Goal: Information Seeking & Learning: Find specific fact

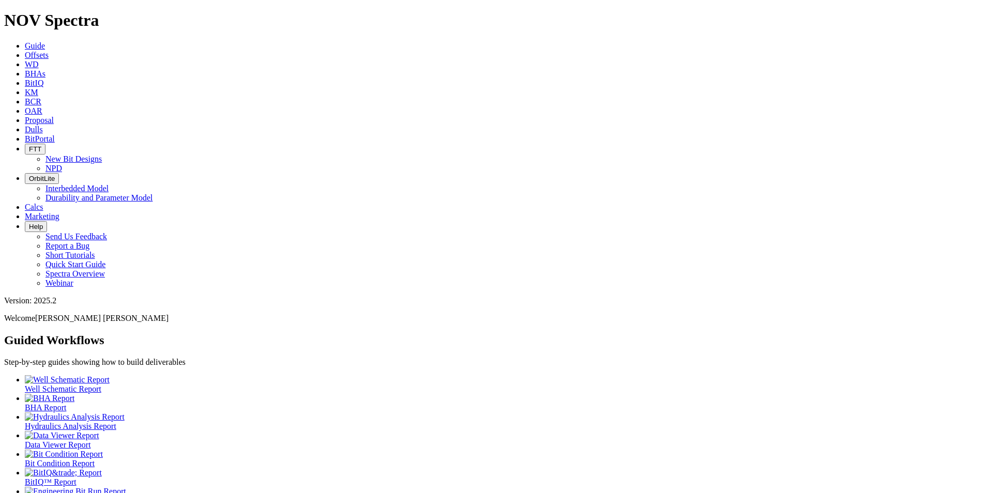
click at [49, 51] on link "Offsets" at bounding box center [37, 55] width 24 height 9
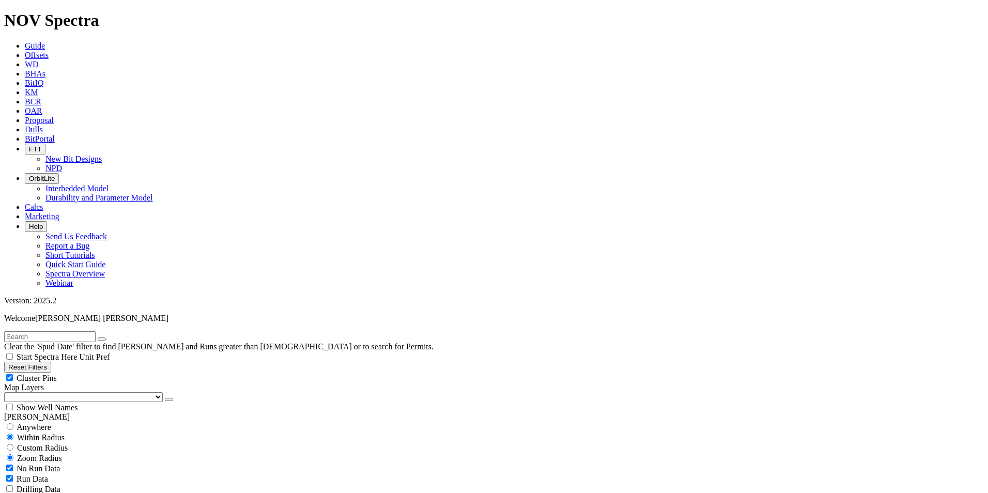
click at [35, 362] on button "Reset Filters" at bounding box center [27, 367] width 47 height 11
click at [30, 423] on span "Anywhere" at bounding box center [34, 427] width 35 height 9
radio input "true"
radio input "false"
click at [51, 362] on button "Reset Filters" at bounding box center [27, 367] width 47 height 11
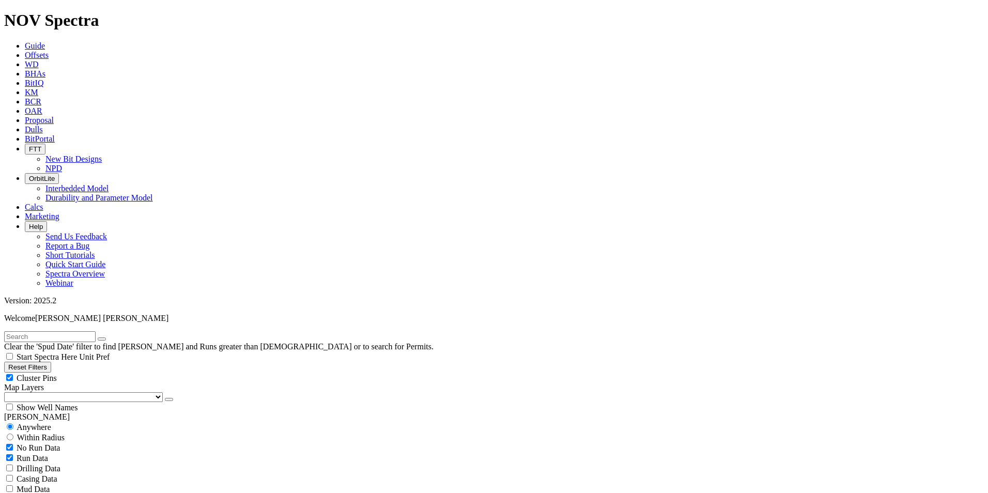
radio input "false"
radio input "true"
click at [35, 423] on span "Anywhere" at bounding box center [34, 427] width 35 height 9
radio input "true"
radio input "false"
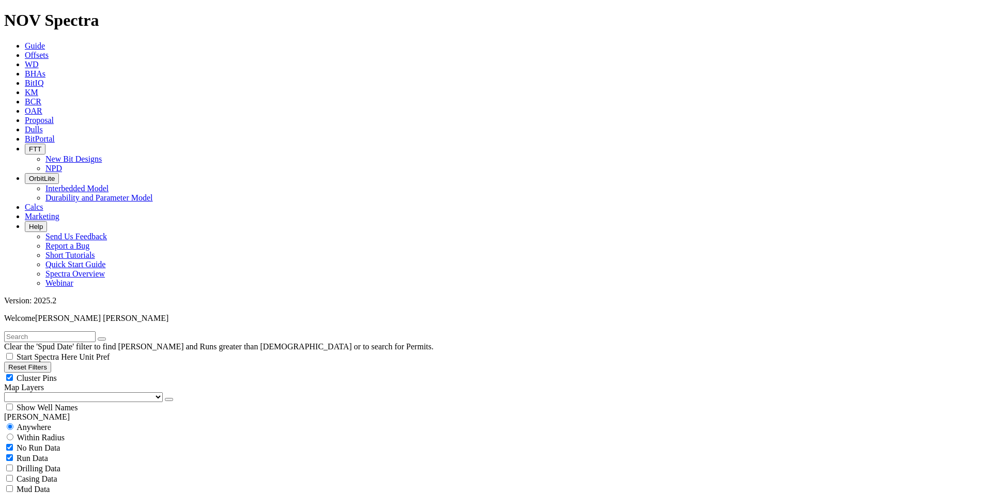
click at [61, 331] on input "text" at bounding box center [49, 336] width 91 height 11
type input "A320516"
click at [108, 337] on button "submit" at bounding box center [112, 338] width 8 height 3
click at [112, 339] on icon "submit" at bounding box center [112, 339] width 0 height 0
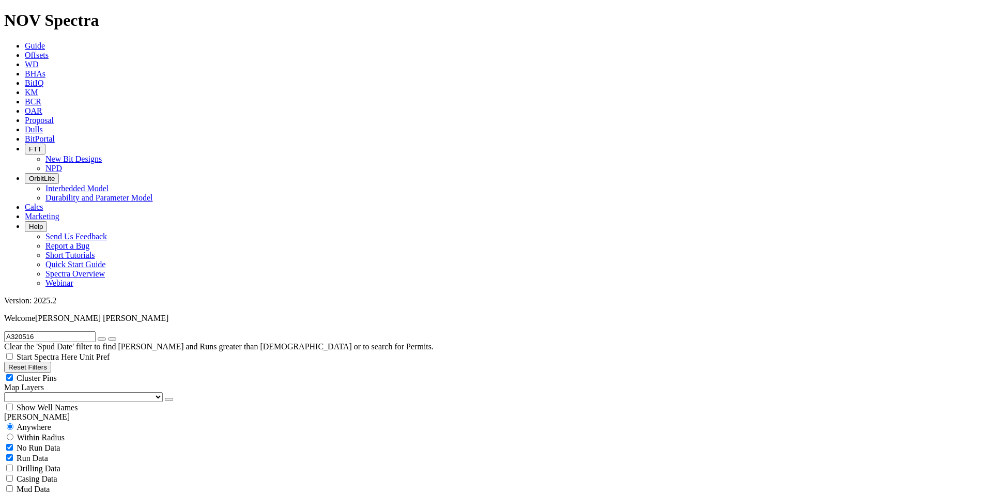
radio input "false"
radio input "true"
click at [102, 339] on icon "button" at bounding box center [102, 339] width 0 height 0
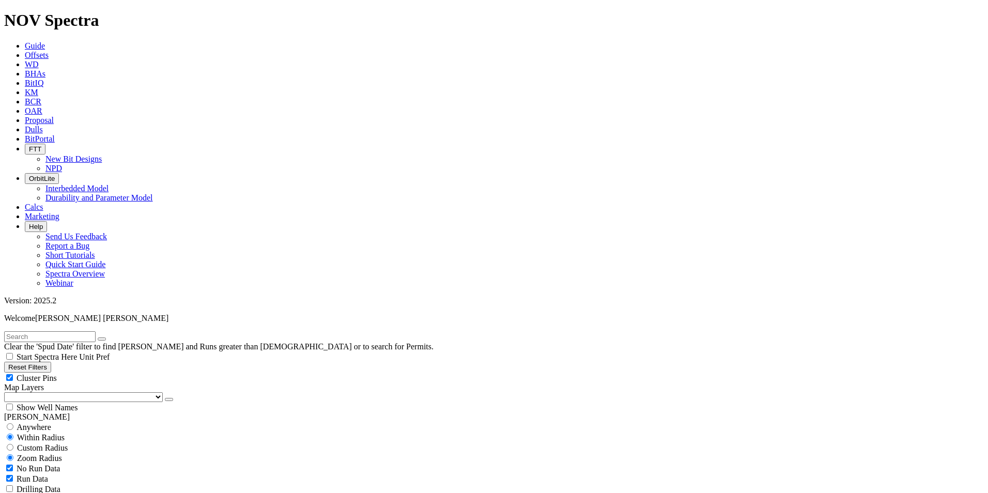
scroll to position [207, 0]
select select
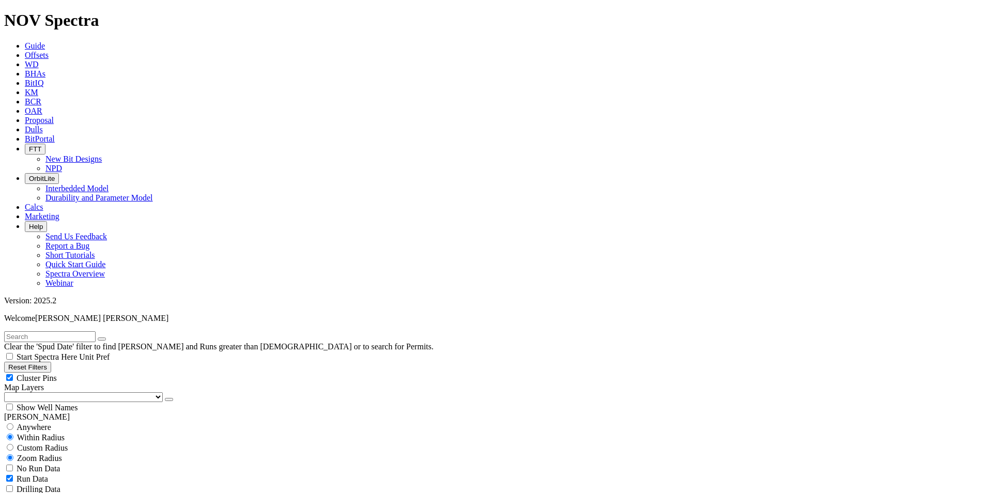
checkbox input "false"
select select
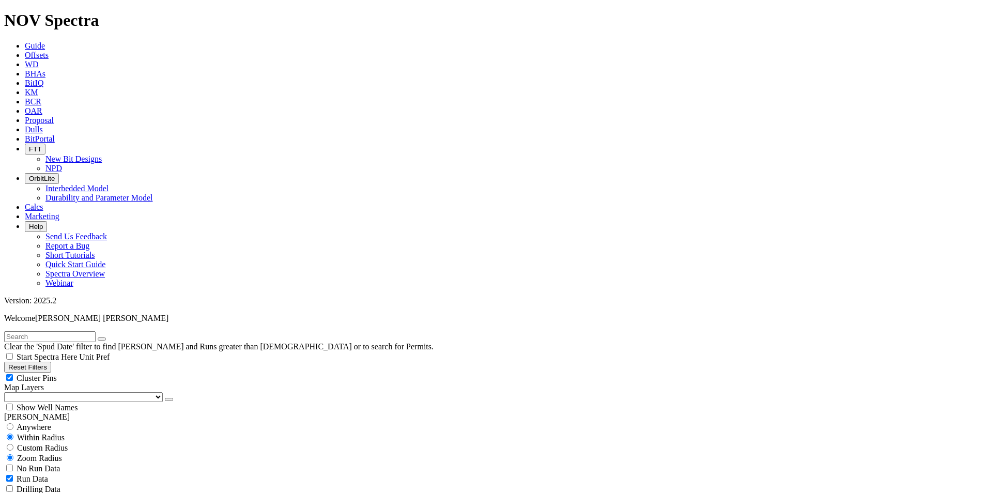
type input "7000"
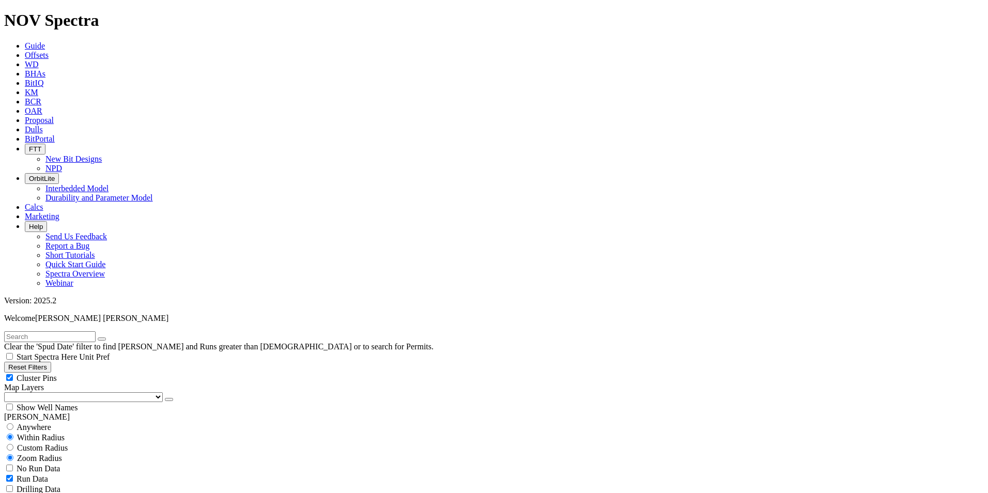
scroll to position [1136, 0]
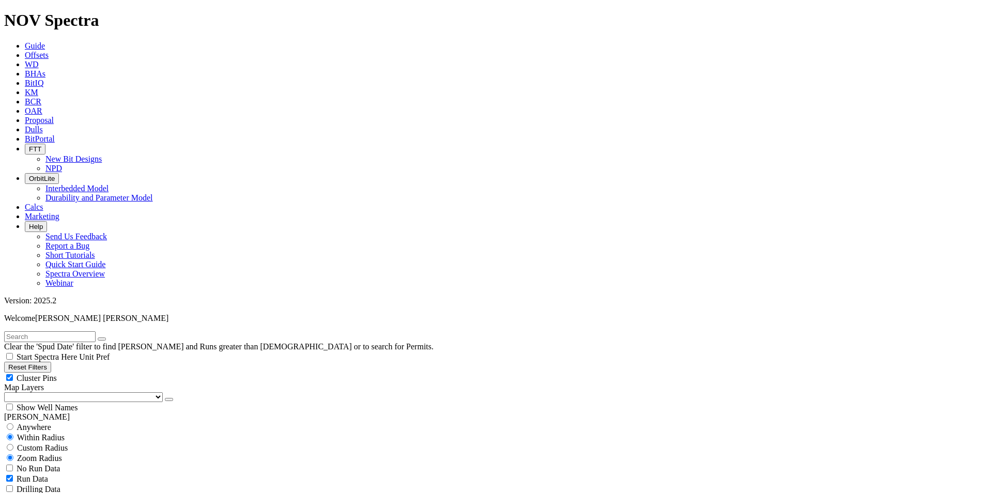
scroll to position [155, 0]
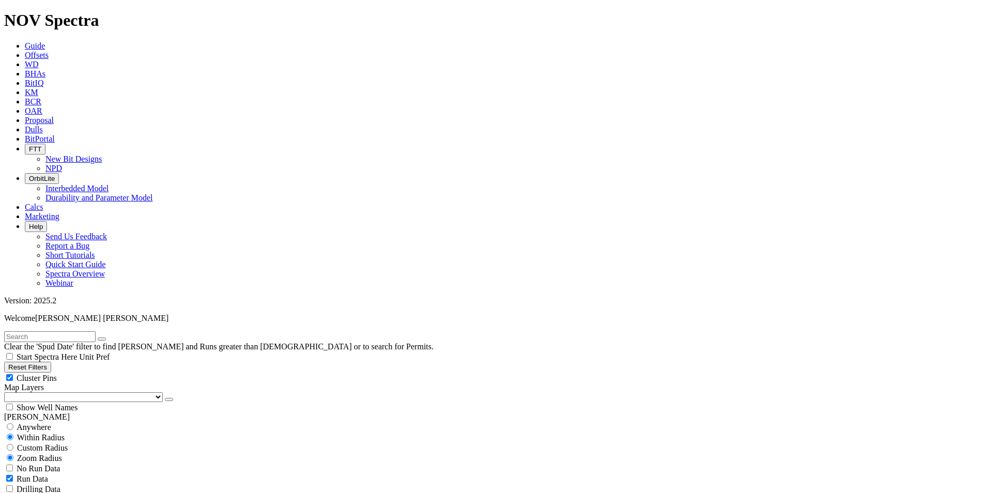
scroll to position [1521, 0]
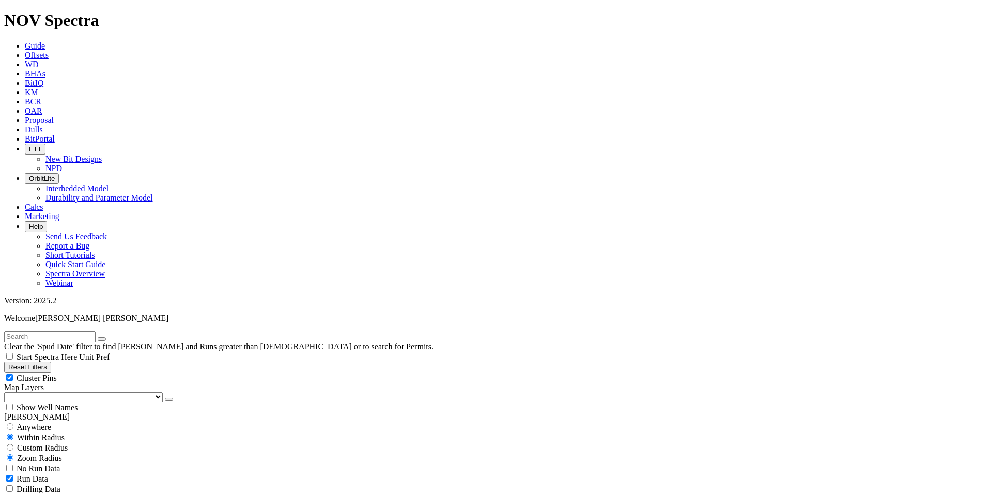
click at [47, 443] on span "Custom Radius" at bounding box center [42, 447] width 51 height 9
radio input "true"
radio input "false"
drag, startPoint x: 51, startPoint y: 196, endPoint x: 87, endPoint y: 192, distance: 36.4
click at [87, 463] on input "number" at bounding box center [49, 468] width 91 height 11
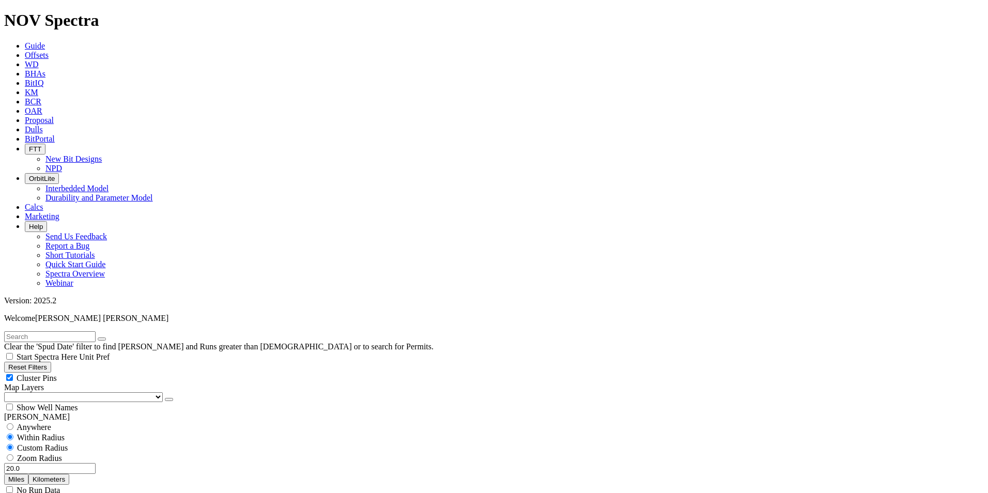
type input "20.0"
click at [28, 474] on button "Miles" at bounding box center [16, 479] width 24 height 11
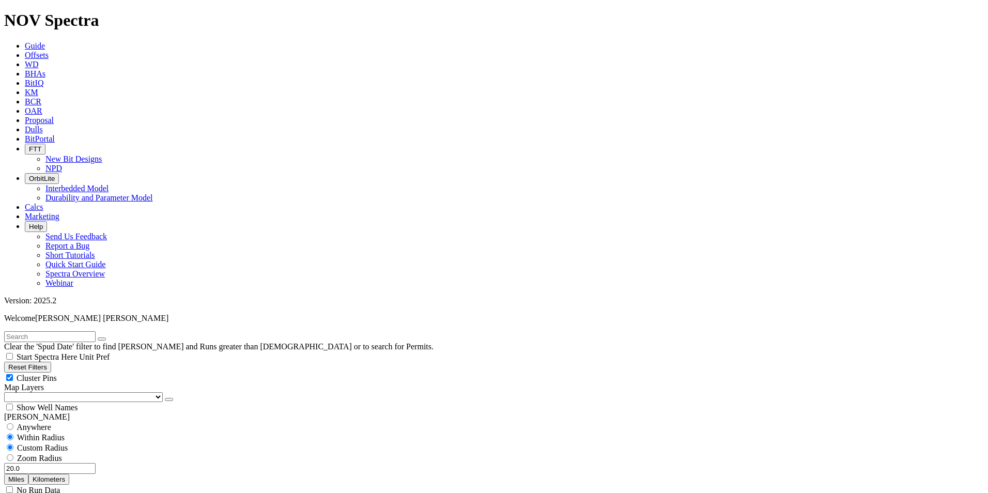
click at [62, 454] on span "Zoom Radius" at bounding box center [39, 458] width 45 height 9
radio input "false"
radio input "true"
